Goal: Communication & Community: Ask a question

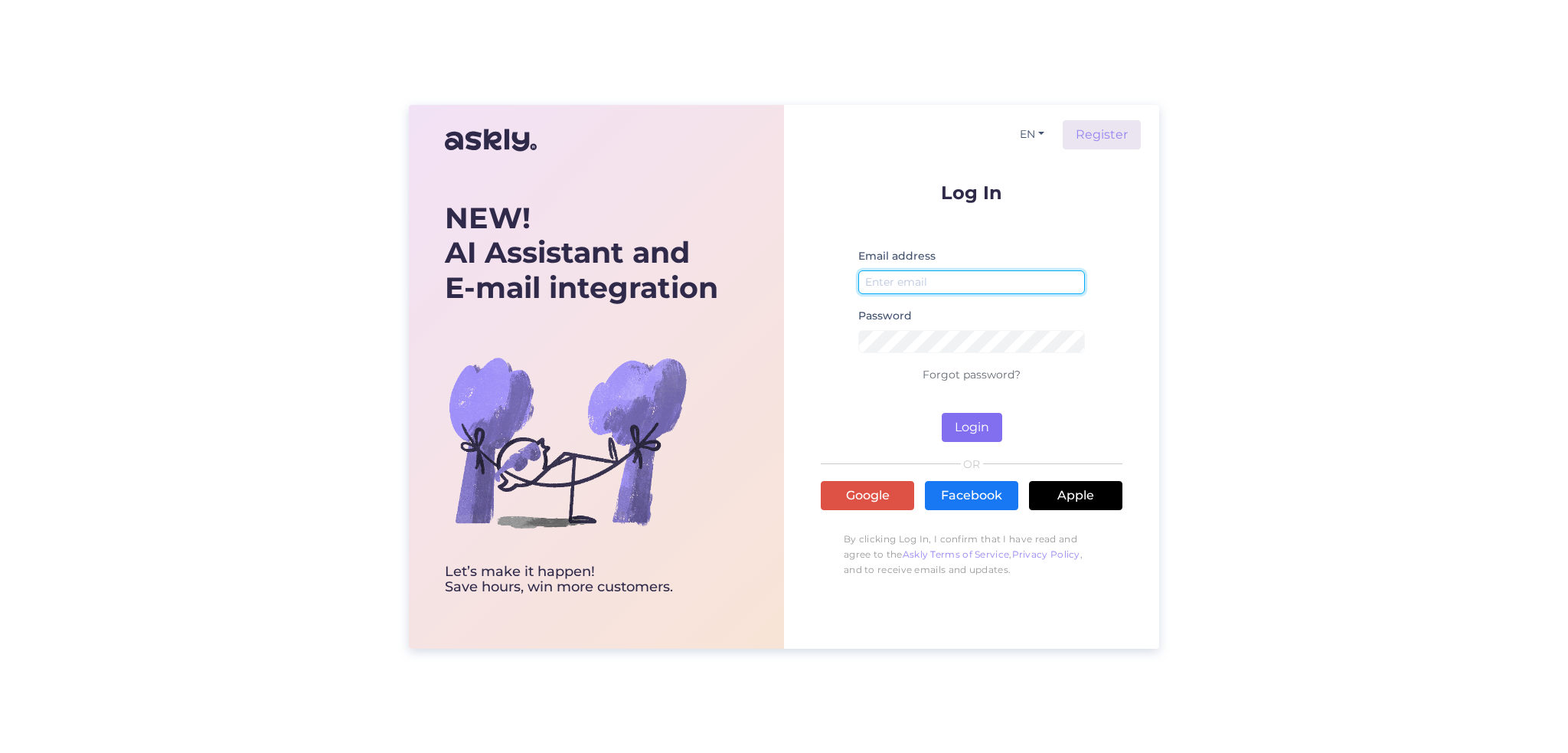
type input "[EMAIL_ADDRESS][DOMAIN_NAME]"
click at [977, 428] on button "Login" at bounding box center [971, 427] width 61 height 29
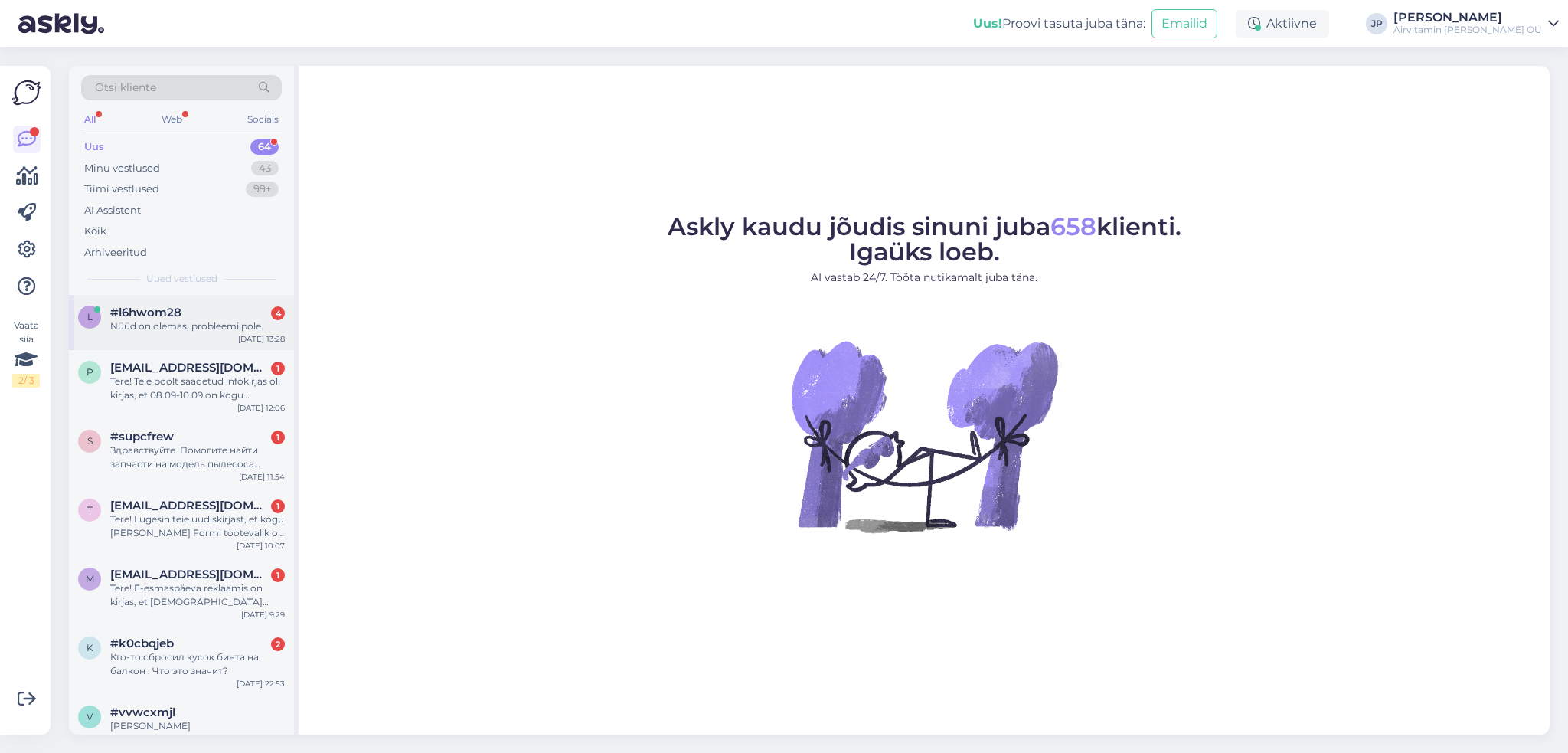
click at [179, 322] on div "Nüüd on olemas, probleemi pole." at bounding box center [197, 326] width 174 height 14
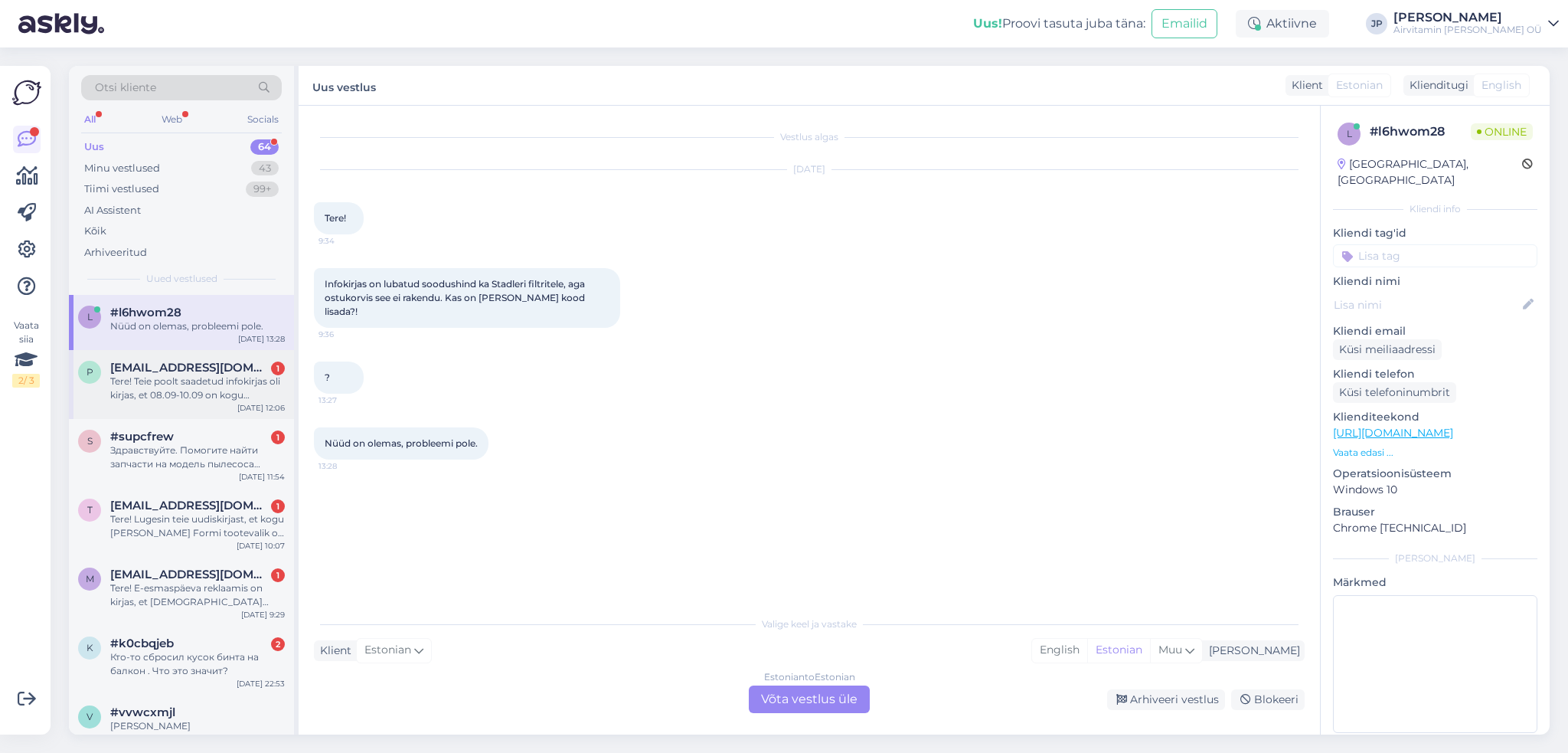
click at [182, 379] on div "Tere! Teie poolt saadetud infokirjas oli kirjas, et 08.09-10.09 on kogu [PERSON…" at bounding box center [197, 387] width 174 height 27
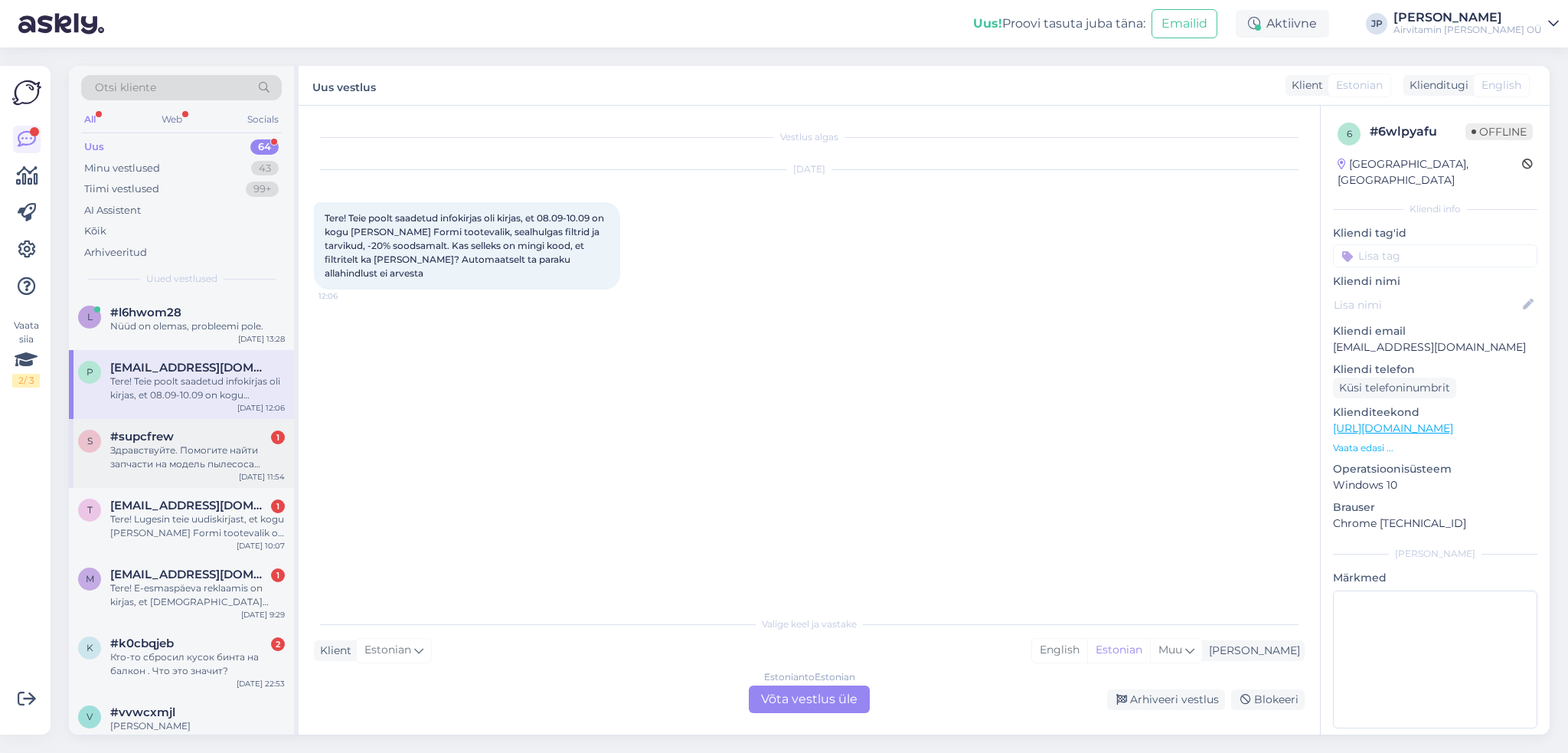
click at [170, 446] on div "Здравствуйте. Помогите найти запчасти на модель пылесоса Дайсон v12" at bounding box center [197, 457] width 174 height 27
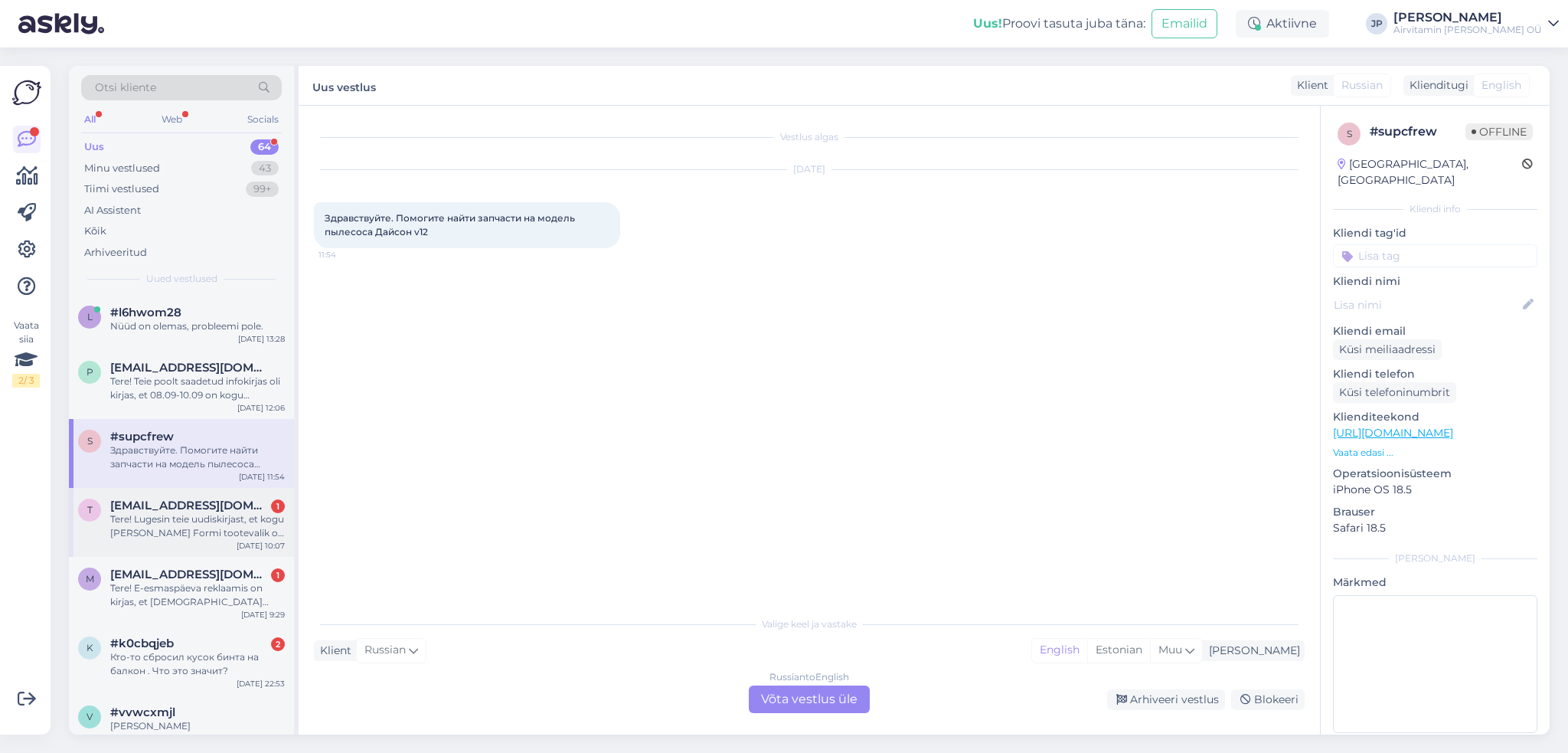
click at [174, 512] on div "Tere! Lugesin teie uudiskirjast, et kogu [PERSON_NAME] Formi tootevalik on 20% …" at bounding box center [197, 526] width 174 height 27
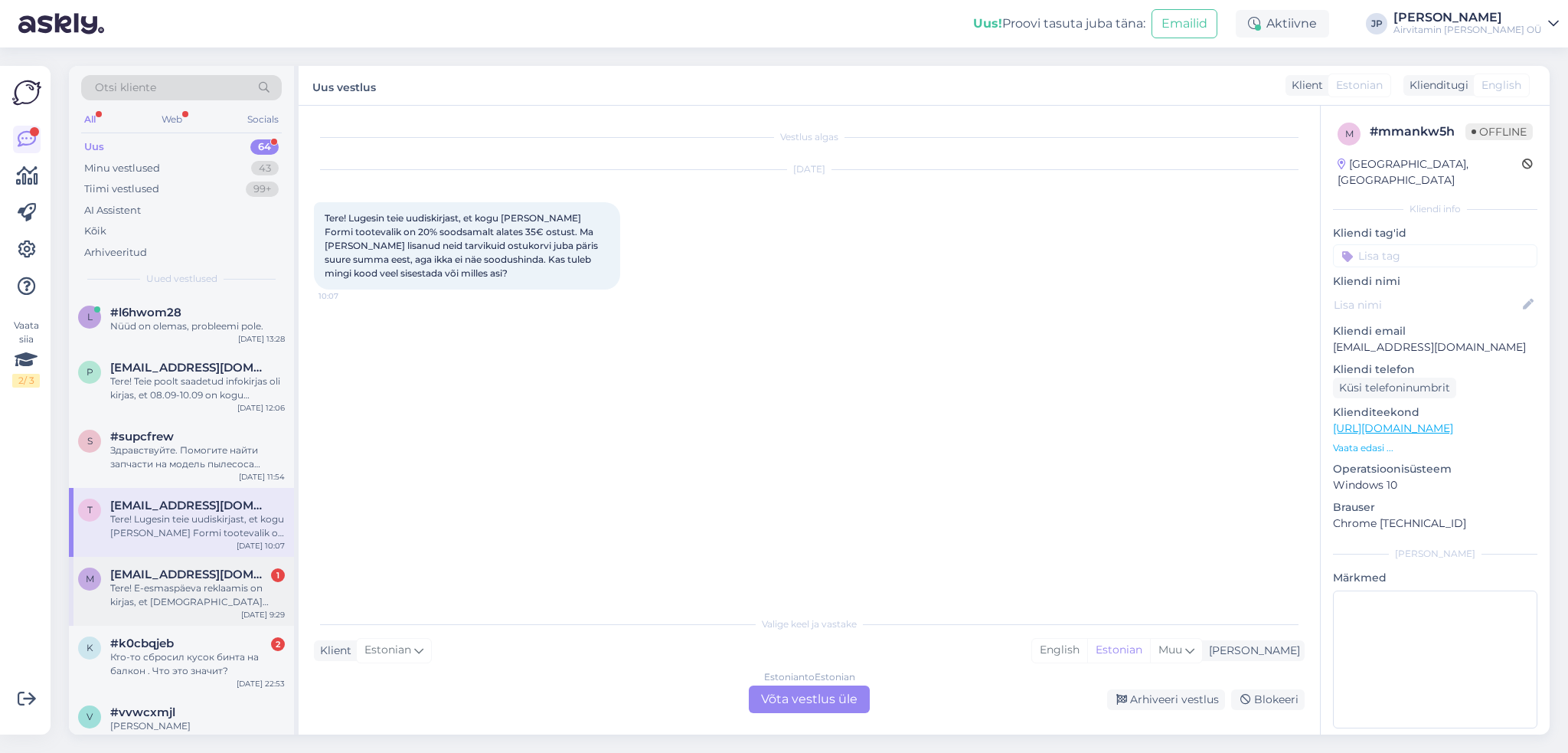
click at [210, 584] on div "Tere! E-esmaspäeva reklaamis on kirjas, et [DEMOGRAPHIC_DATA] rakendub ka filtr…" at bounding box center [197, 595] width 174 height 27
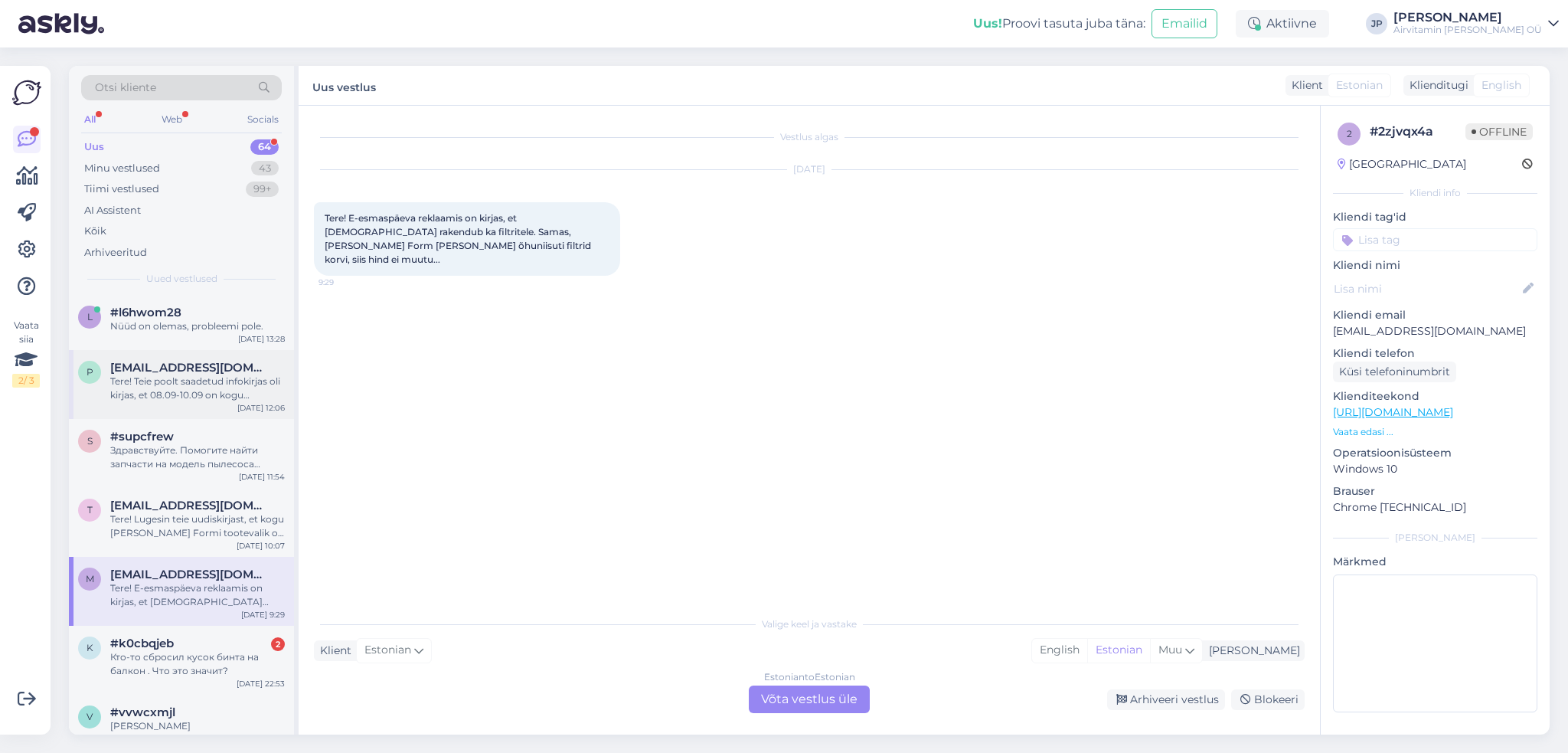
click at [185, 374] on div "Tere! Teie poolt saadetud infokirjas oli kirjas, et 08.09-10.09 on kogu [PERSON…" at bounding box center [197, 387] width 174 height 27
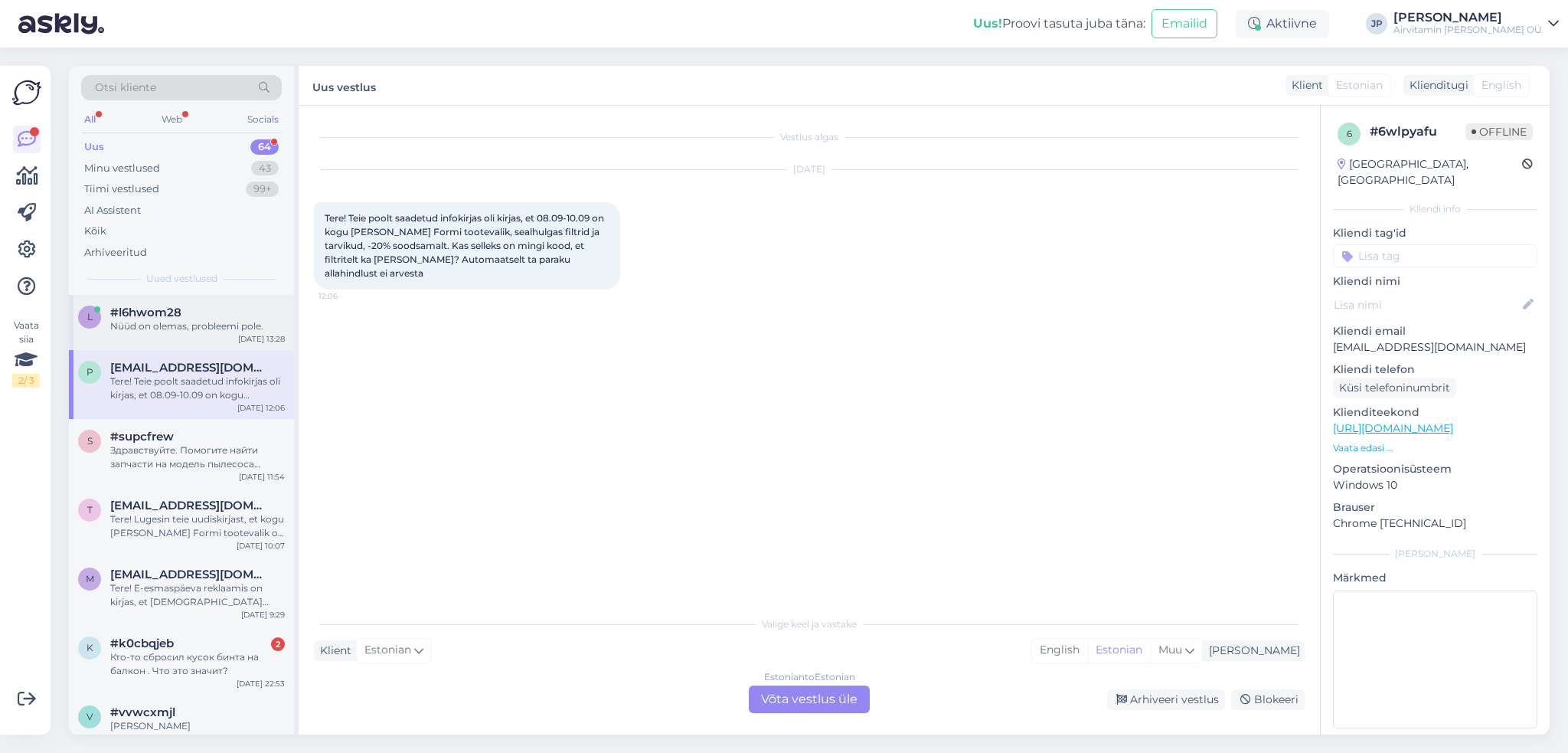
click at [156, 321] on div "Nüüd on olemas, probleemi pole." at bounding box center [197, 326] width 174 height 14
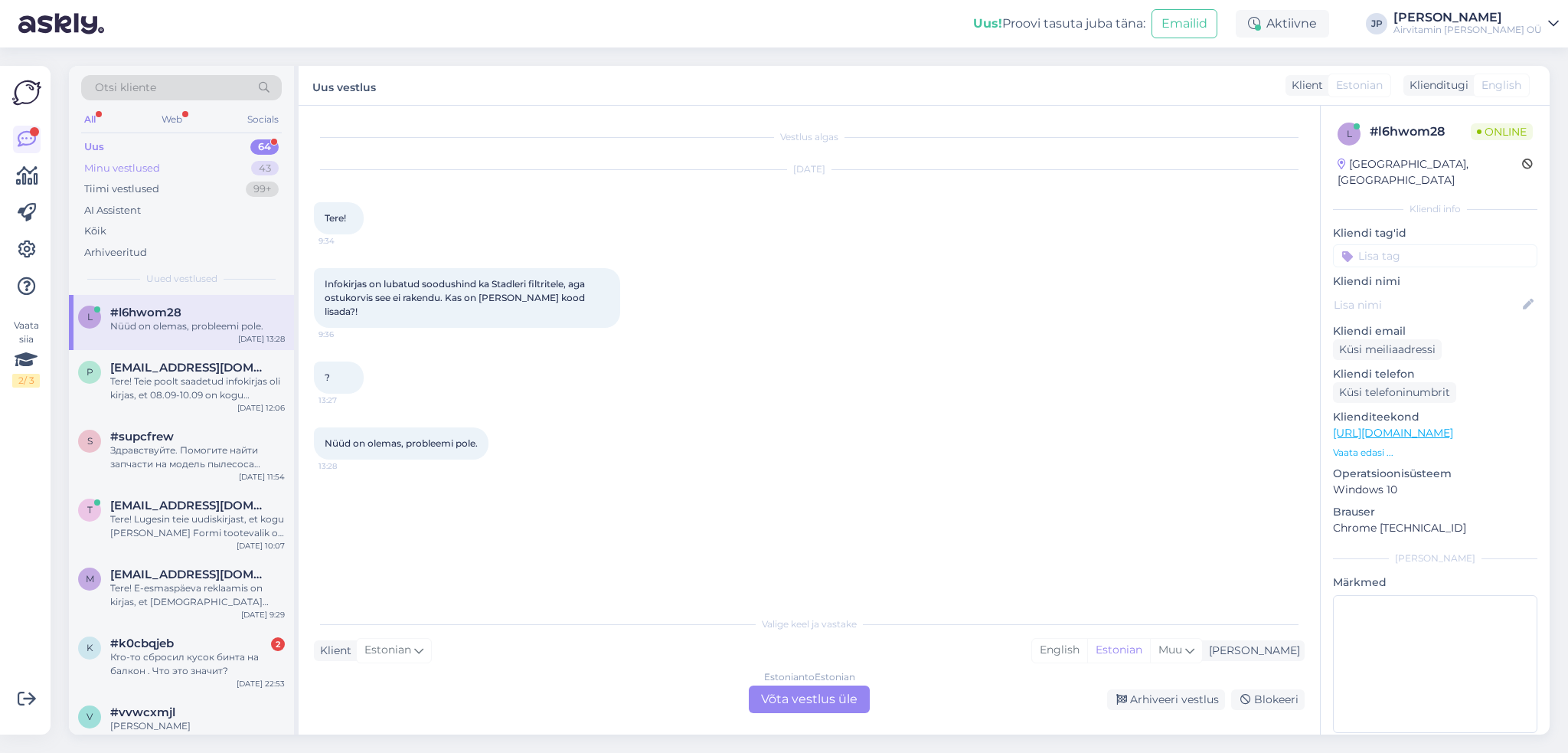
click at [124, 165] on div "Minu vestlused" at bounding box center [122, 169] width 76 height 15
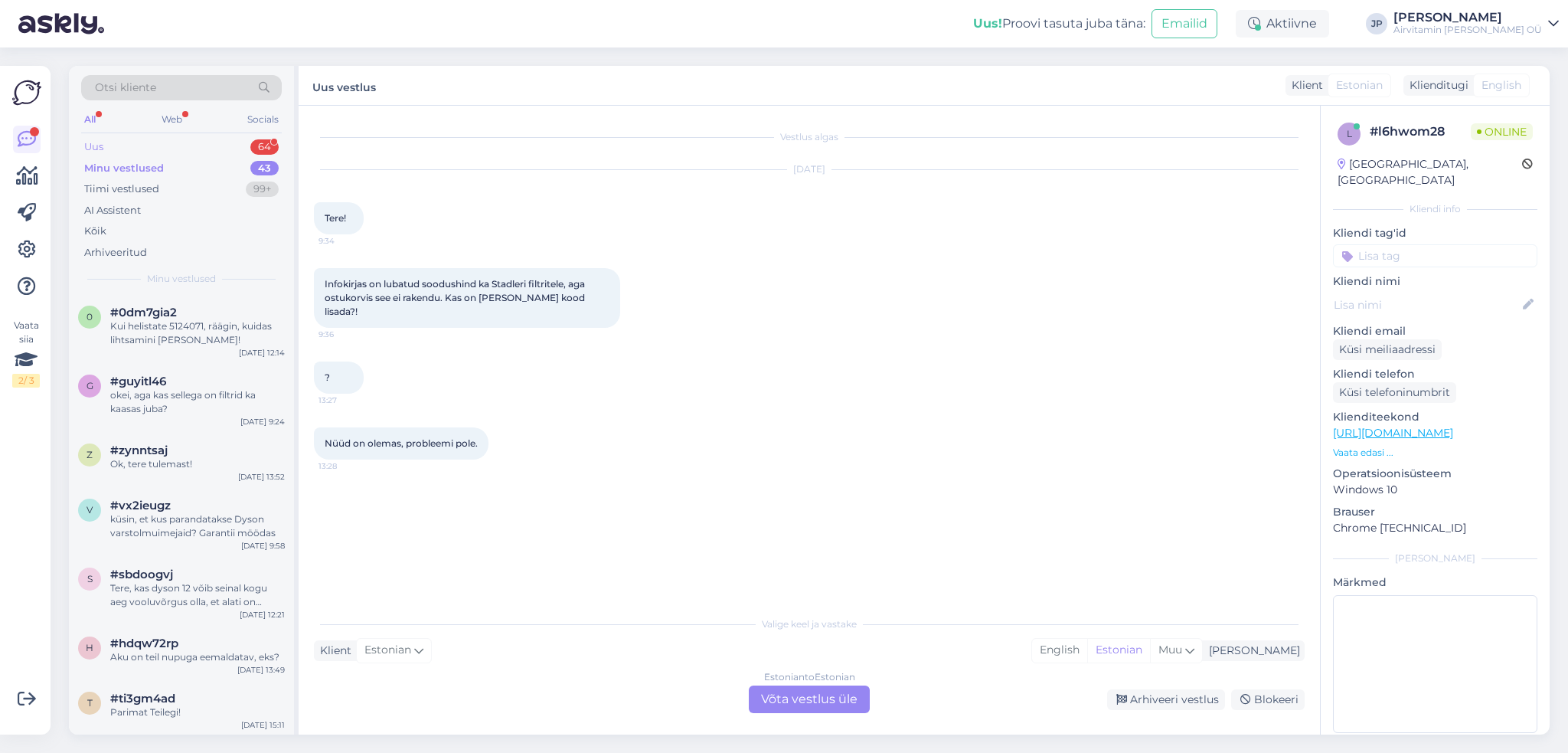
click at [109, 146] on div "Uus 64" at bounding box center [182, 147] width 201 height 22
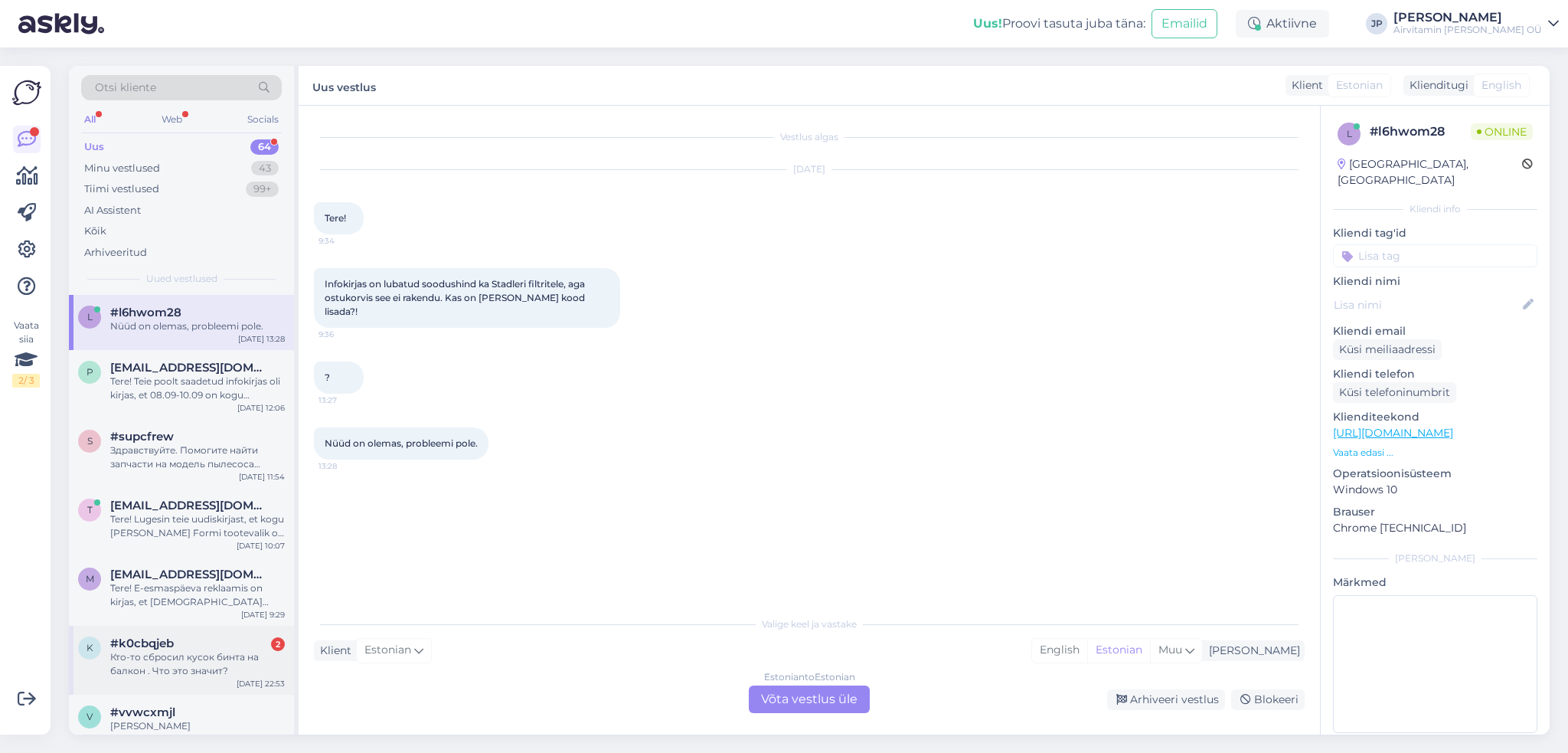
click at [162, 664] on div "Кто-то сбросил кусок бинта на балкон . Что это значит?" at bounding box center [197, 663] width 174 height 27
